Goal: Check status

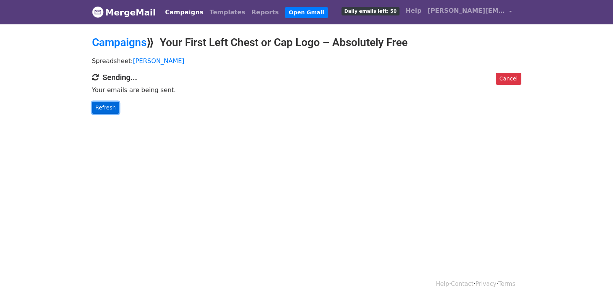
click at [97, 110] on link "Refresh" at bounding box center [105, 108] width 27 height 12
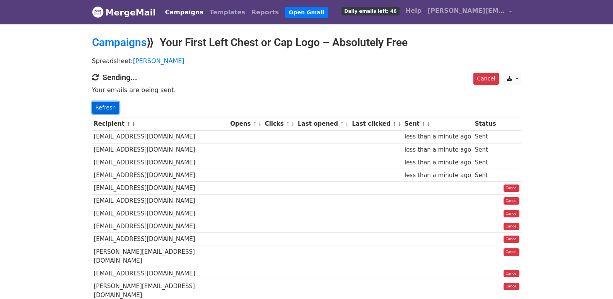
click at [104, 111] on link "Refresh" at bounding box center [105, 108] width 27 height 12
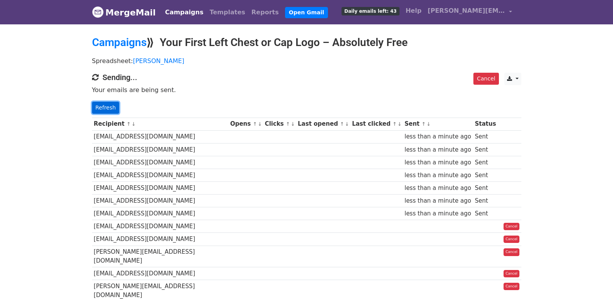
click at [112, 110] on link "Refresh" at bounding box center [105, 108] width 27 height 12
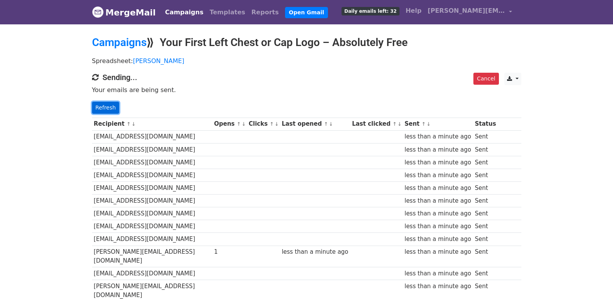
click at [107, 110] on link "Refresh" at bounding box center [105, 108] width 27 height 12
click at [114, 105] on link "Refresh" at bounding box center [105, 108] width 27 height 12
click at [111, 112] on link "Refresh" at bounding box center [105, 108] width 27 height 12
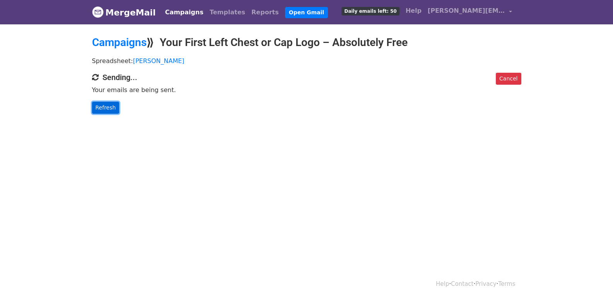
click at [113, 111] on link "Refresh" at bounding box center [105, 108] width 27 height 12
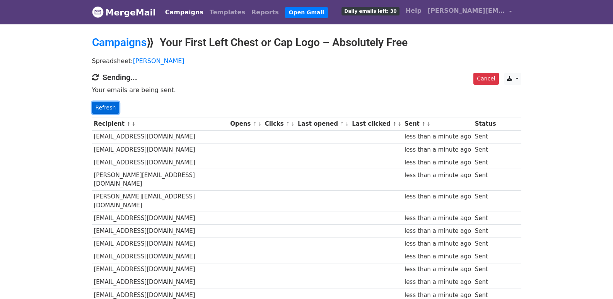
click at [106, 110] on link "Refresh" at bounding box center [105, 108] width 27 height 12
click at [98, 109] on link "Refresh" at bounding box center [105, 108] width 27 height 12
drag, startPoint x: 99, startPoint y: 107, endPoint x: 204, endPoint y: 165, distance: 120.1
click at [98, 107] on link "Refresh" at bounding box center [105, 108] width 27 height 12
